Goal: Task Accomplishment & Management: Use online tool/utility

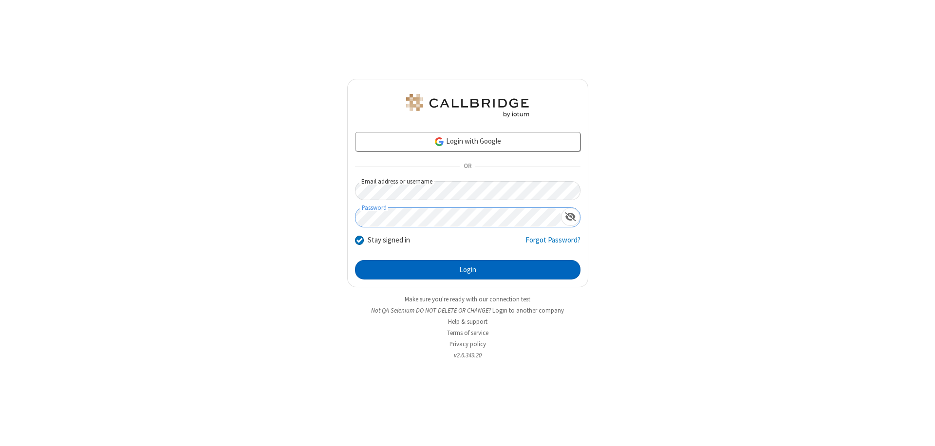
click at [467, 270] on button "Login" at bounding box center [467, 269] width 225 height 19
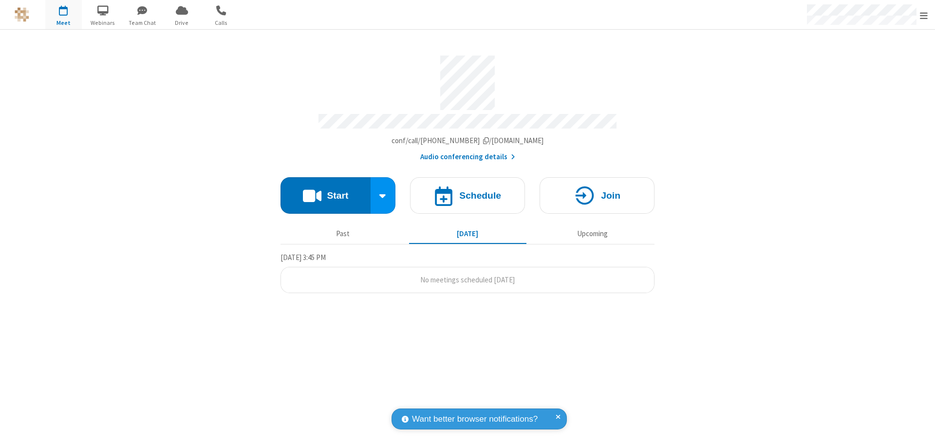
click at [325, 191] on button "Start" at bounding box center [325, 195] width 90 height 37
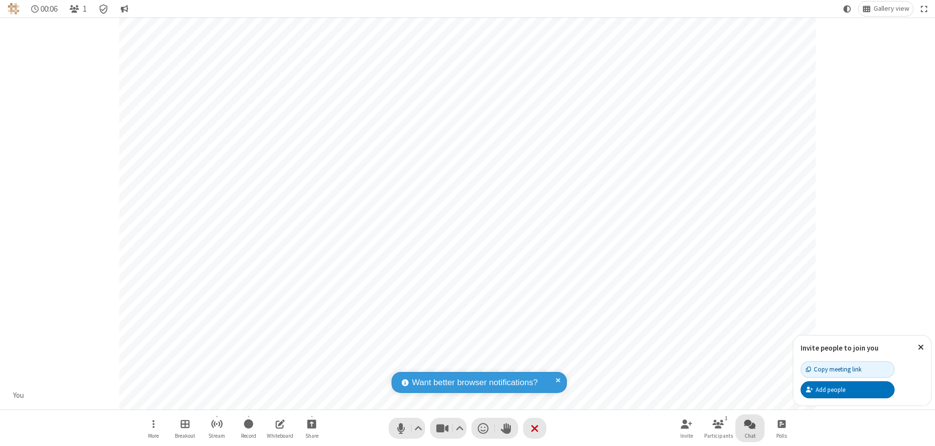
click at [750, 424] on span "Open chat" at bounding box center [750, 424] width 12 height 12
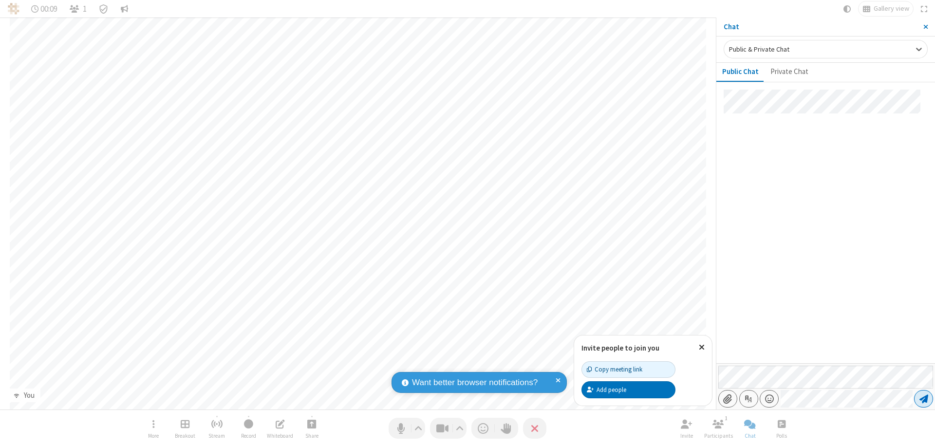
click at [923, 399] on span "Send message" at bounding box center [923, 399] width 9 height 10
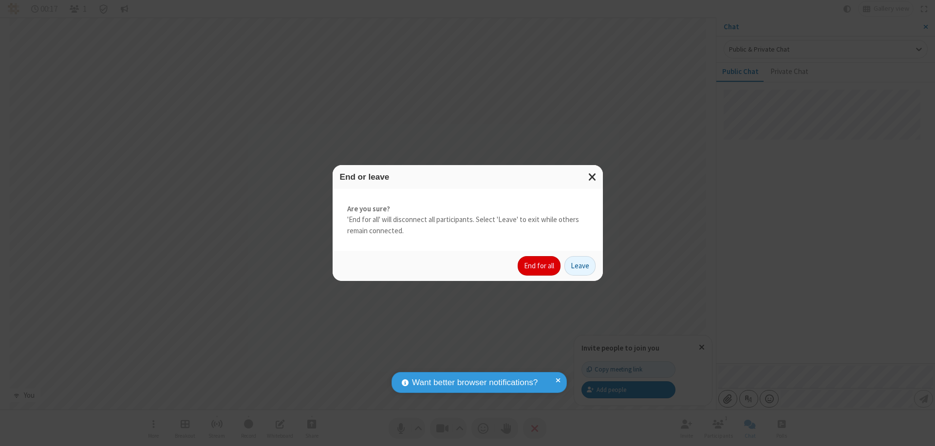
click at [539, 266] on button "End for all" at bounding box center [538, 265] width 43 height 19
